Goal: Task Accomplishment & Management: Manage account settings

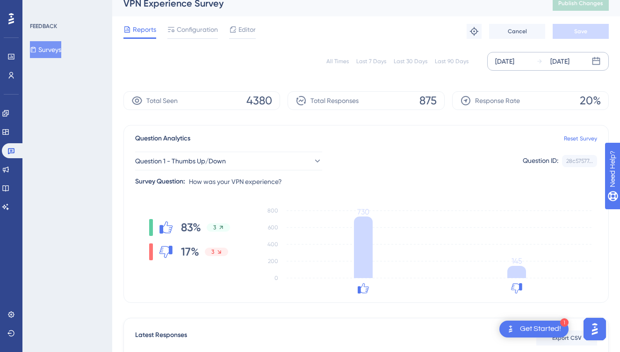
click at [569, 67] on div "[DATE] [DATE]" at bounding box center [549, 61] width 122 height 19
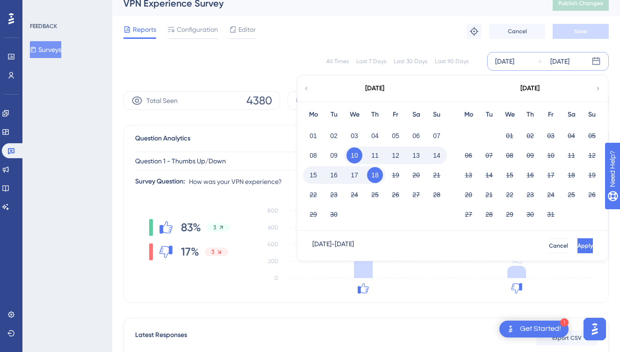
click at [557, 237] on div "[DATE] - [DATE] Cancel Apply" at bounding box center [453, 246] width 311 height 30
click at [576, 242] on button "Apply" at bounding box center [584, 245] width 17 height 15
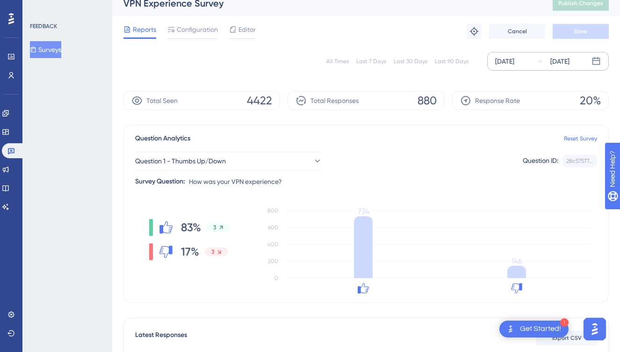
click at [555, 56] on div "[DATE]" at bounding box center [560, 61] width 19 height 11
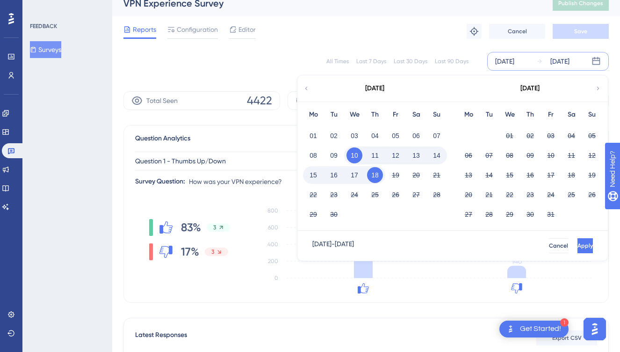
click at [372, 171] on button "18" at bounding box center [375, 175] width 16 height 16
click at [376, 175] on button "18" at bounding box center [375, 175] width 16 height 16
click at [379, 175] on button "18" at bounding box center [375, 175] width 16 height 16
click at [376, 178] on button "18" at bounding box center [375, 175] width 16 height 16
click at [391, 161] on div "12" at bounding box center [396, 155] width 21 height 18
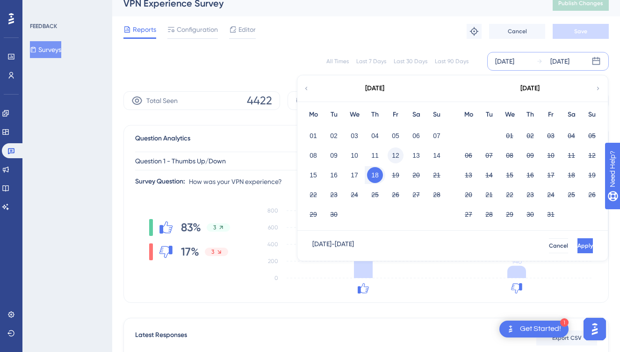
click at [394, 160] on button "12" at bounding box center [396, 155] width 16 height 16
click at [577, 244] on span "Apply" at bounding box center [584, 245] width 15 height 7
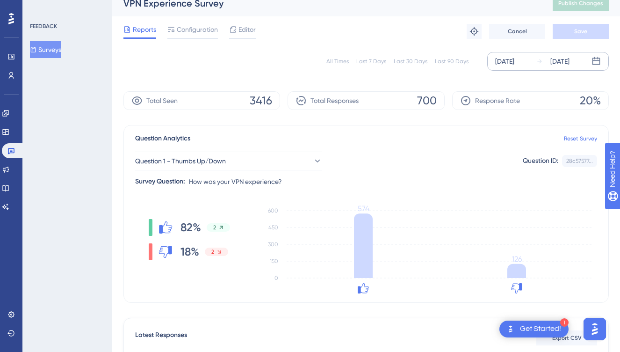
click at [547, 59] on div "[DATE]" at bounding box center [553, 61] width 33 height 11
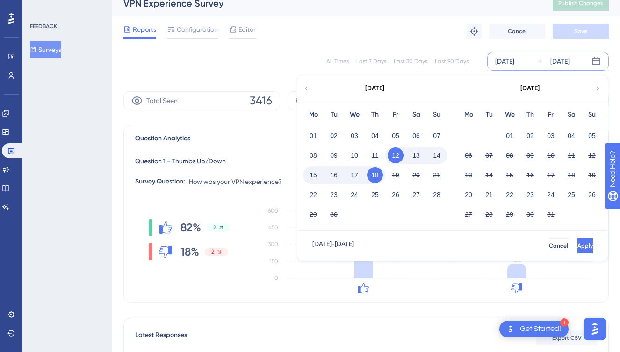
click at [252, 245] on div "82% 2 18% 2 0 150 300 450 600 574 126" at bounding box center [366, 249] width 462 height 94
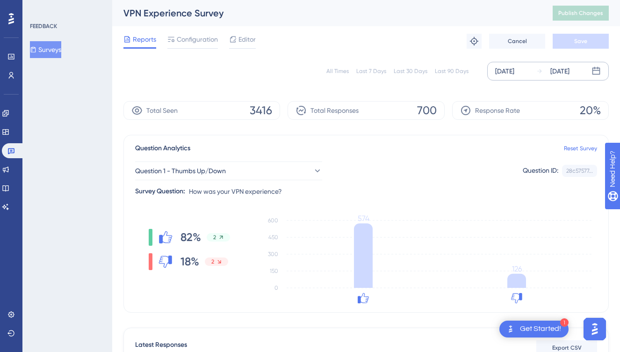
click at [515, 67] on div "[DATE]" at bounding box center [505, 71] width 19 height 11
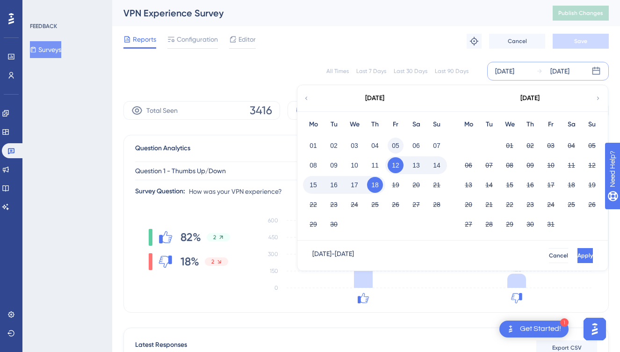
click at [397, 142] on button "05" at bounding box center [396, 146] width 16 height 16
click at [369, 166] on button "11" at bounding box center [375, 165] width 16 height 16
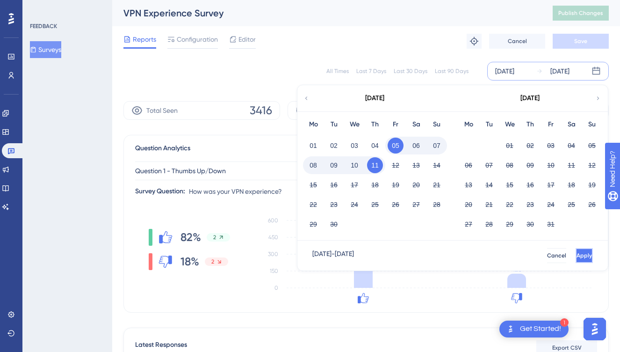
click at [576, 256] on button "Apply" at bounding box center [584, 255] width 17 height 15
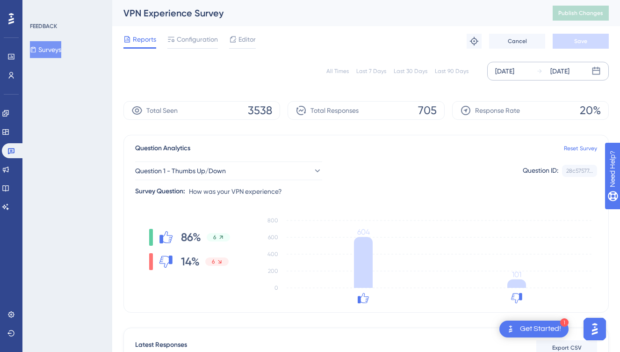
click at [540, 73] on icon at bounding box center [540, 71] width 7 height 7
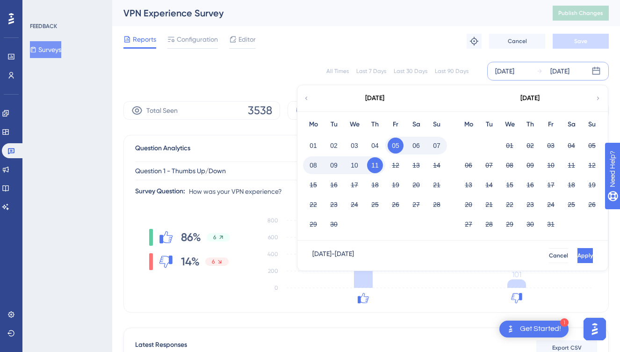
click at [376, 162] on button "11" at bounding box center [375, 165] width 16 height 16
click at [397, 164] on button "12" at bounding box center [396, 165] width 16 height 16
click at [383, 178] on div "18" at bounding box center [375, 185] width 21 height 18
click at [397, 163] on button "12" at bounding box center [396, 165] width 16 height 16
click at [369, 188] on button "18" at bounding box center [375, 185] width 16 height 16
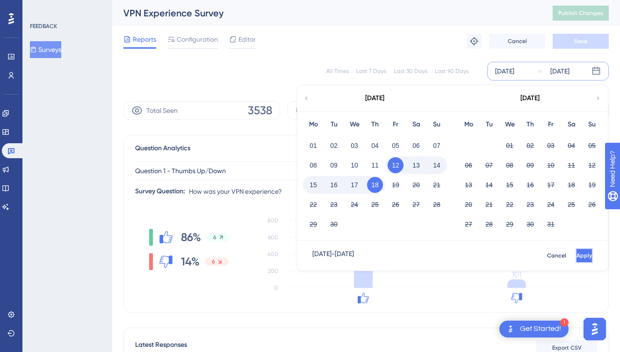
click at [587, 262] on button "Apply" at bounding box center [584, 255] width 17 height 15
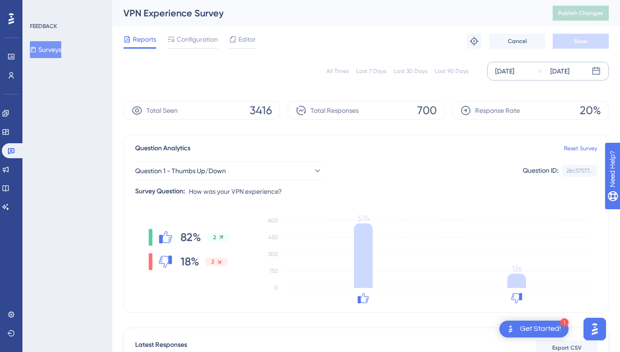
click at [553, 73] on div "[DATE]" at bounding box center [560, 71] width 19 height 11
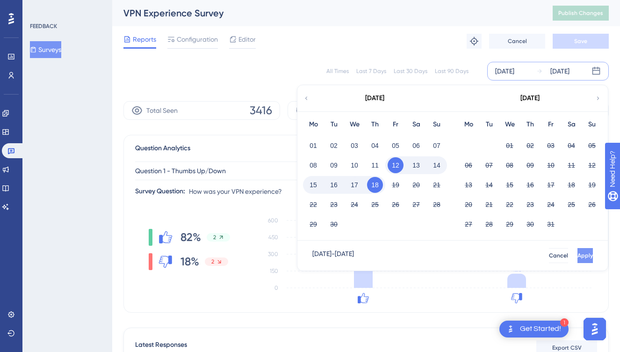
click at [578, 252] on span "Apply" at bounding box center [585, 255] width 15 height 7
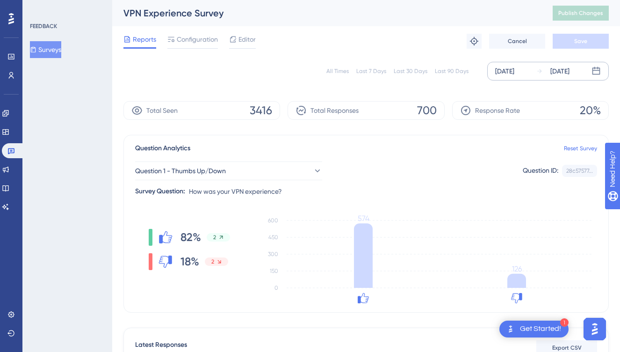
click at [569, 73] on div "[DATE]" at bounding box center [560, 71] width 19 height 11
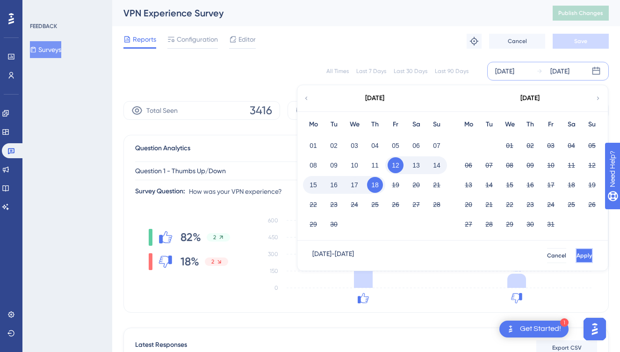
click at [576, 251] on button "Apply" at bounding box center [584, 255] width 17 height 15
